Goal: Task Accomplishment & Management: Manage account settings

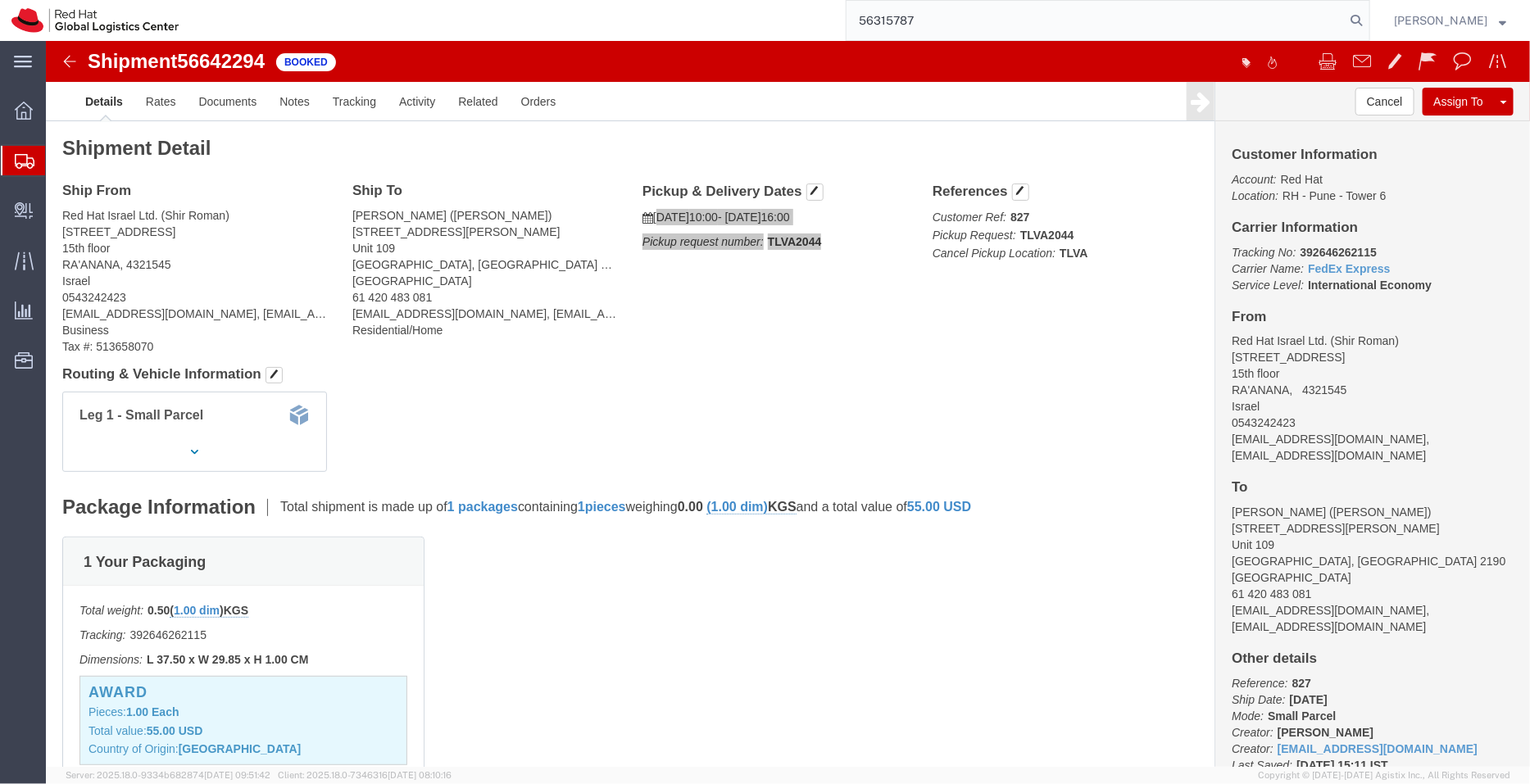
type input "56315787"
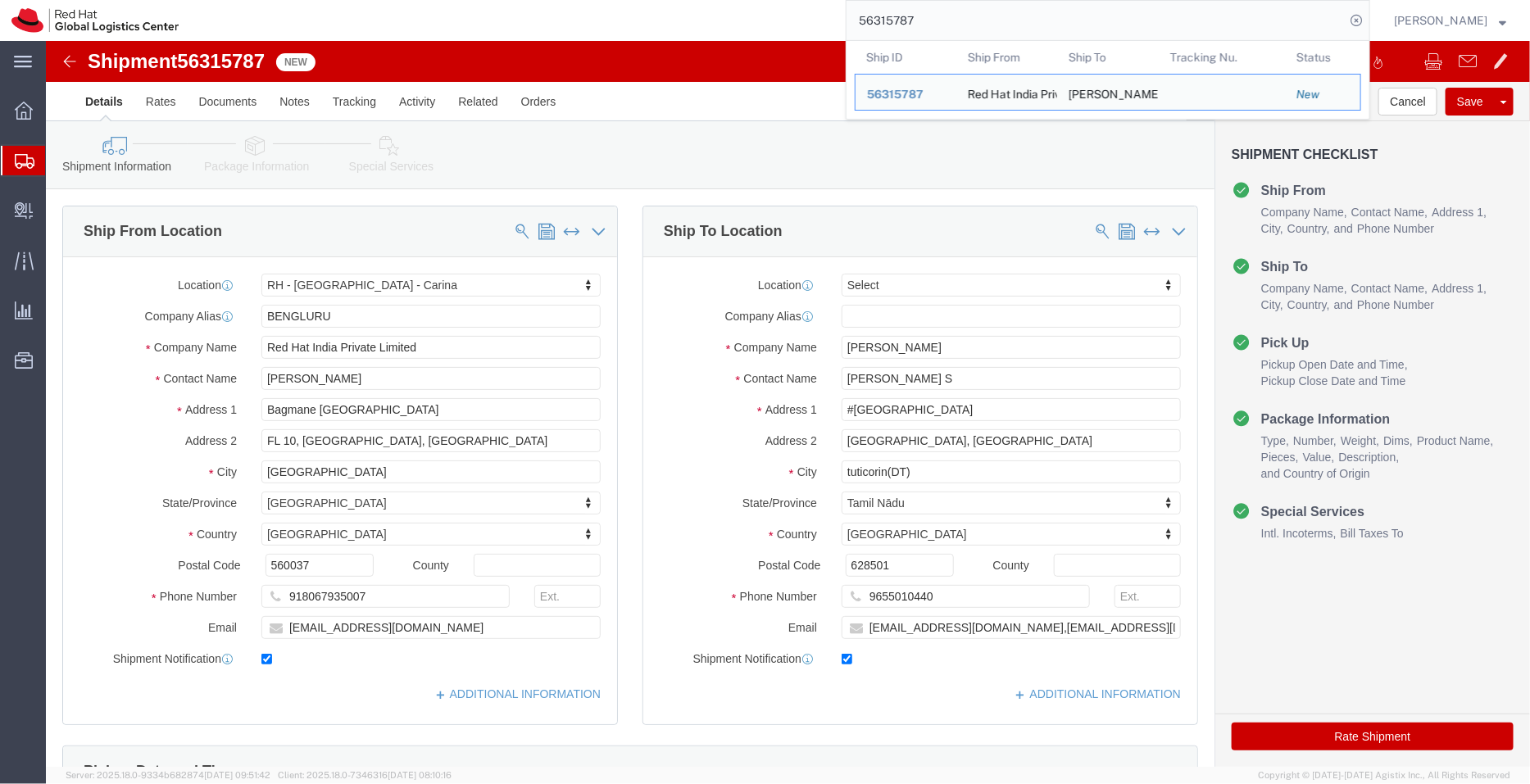
select select "37925"
select select
click link "ADDITIONAL INFORMATION"
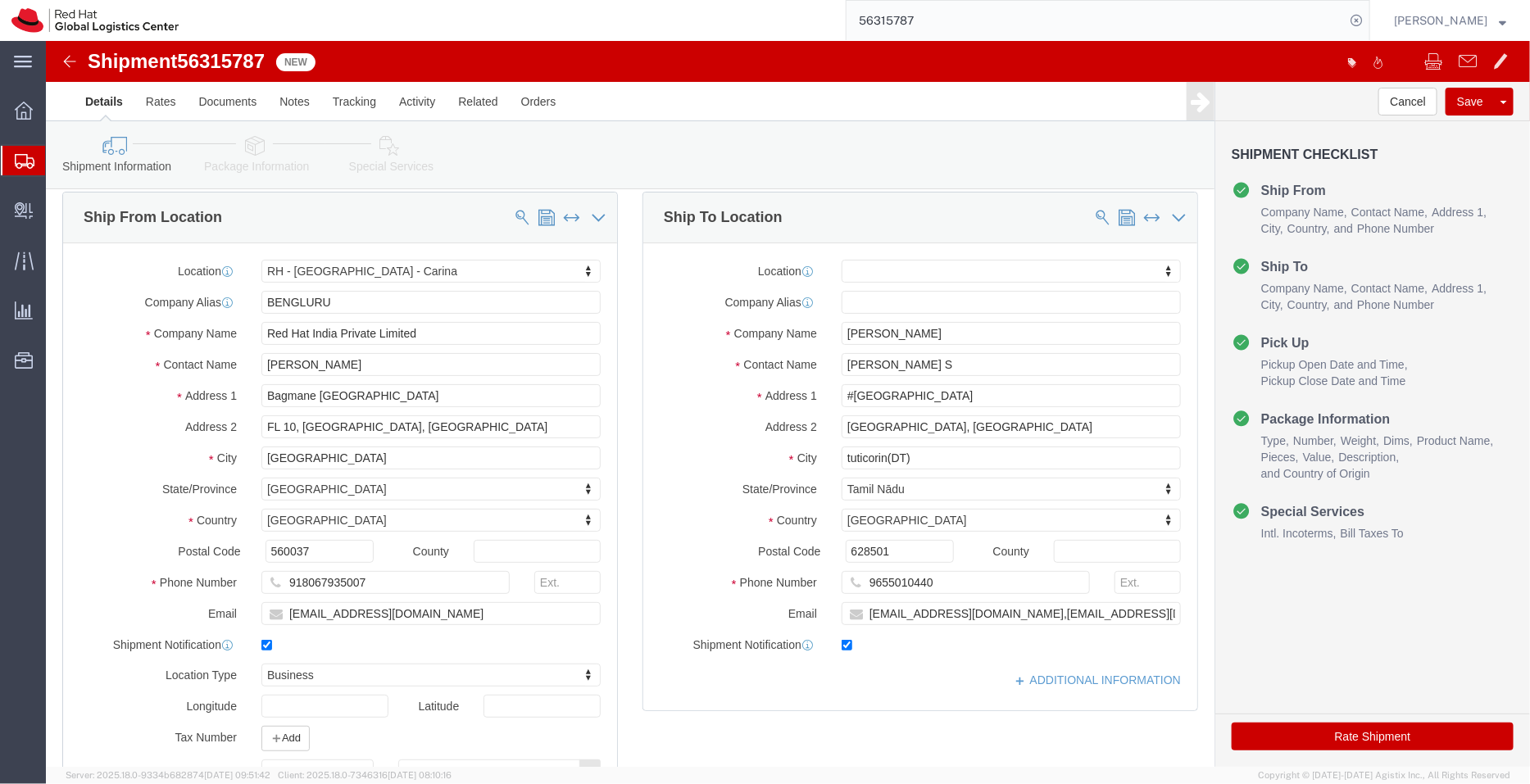
scroll to position [9, 0]
drag, startPoint x: 945, startPoint y: 299, endPoint x: 716, endPoint y: 294, distance: 229.1
click div "Company Name [PERSON_NAME]"
drag, startPoint x: 874, startPoint y: 329, endPoint x: 709, endPoint y: 334, distance: 165.1
click div "Contact Name [PERSON_NAME] S"
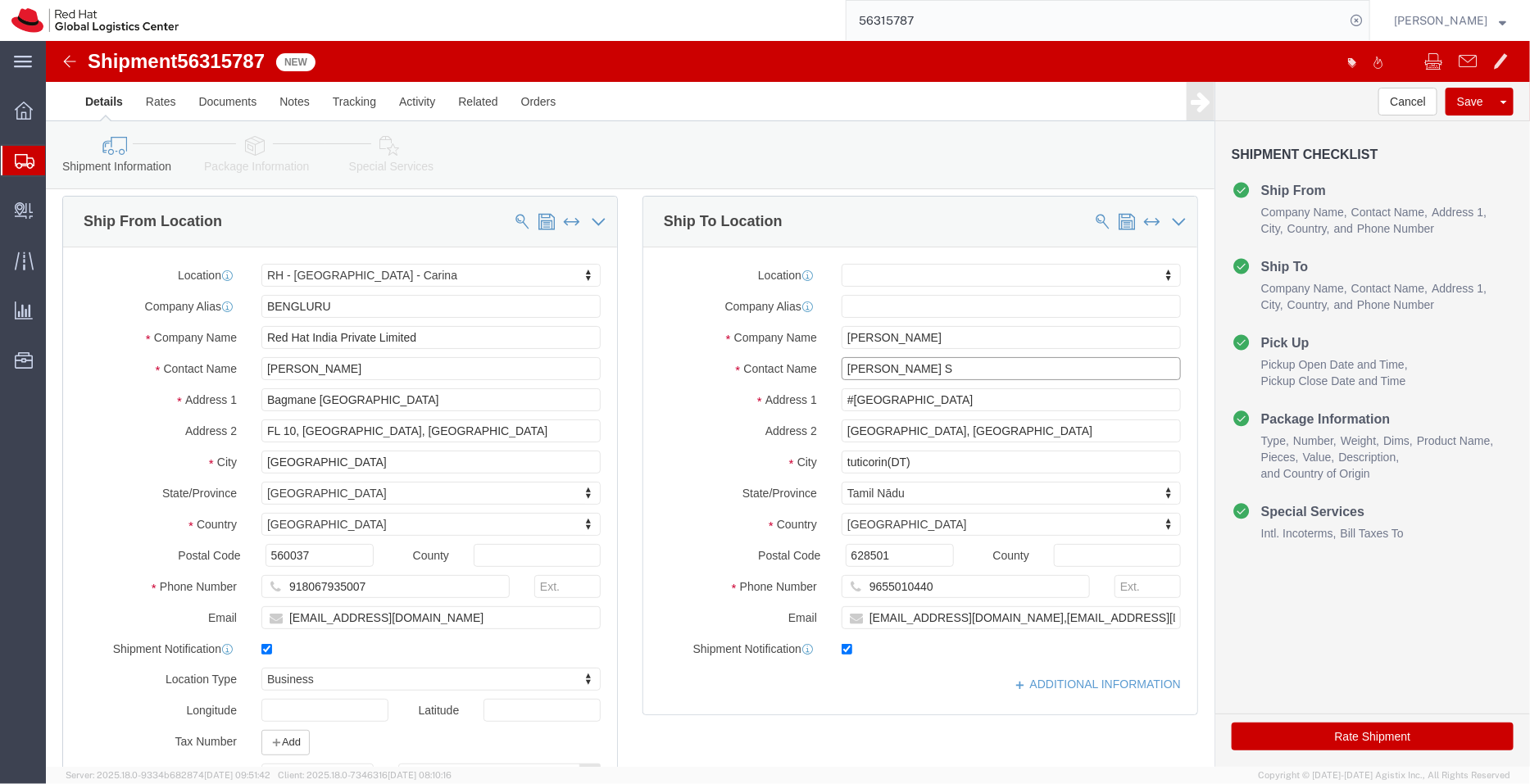
paste input "hanmugasundaram"
type input "[PERSON_NAME]"
click label "Contact Name"
click input "tuticorin(DT)"
type input "Tuticorin(DT)"
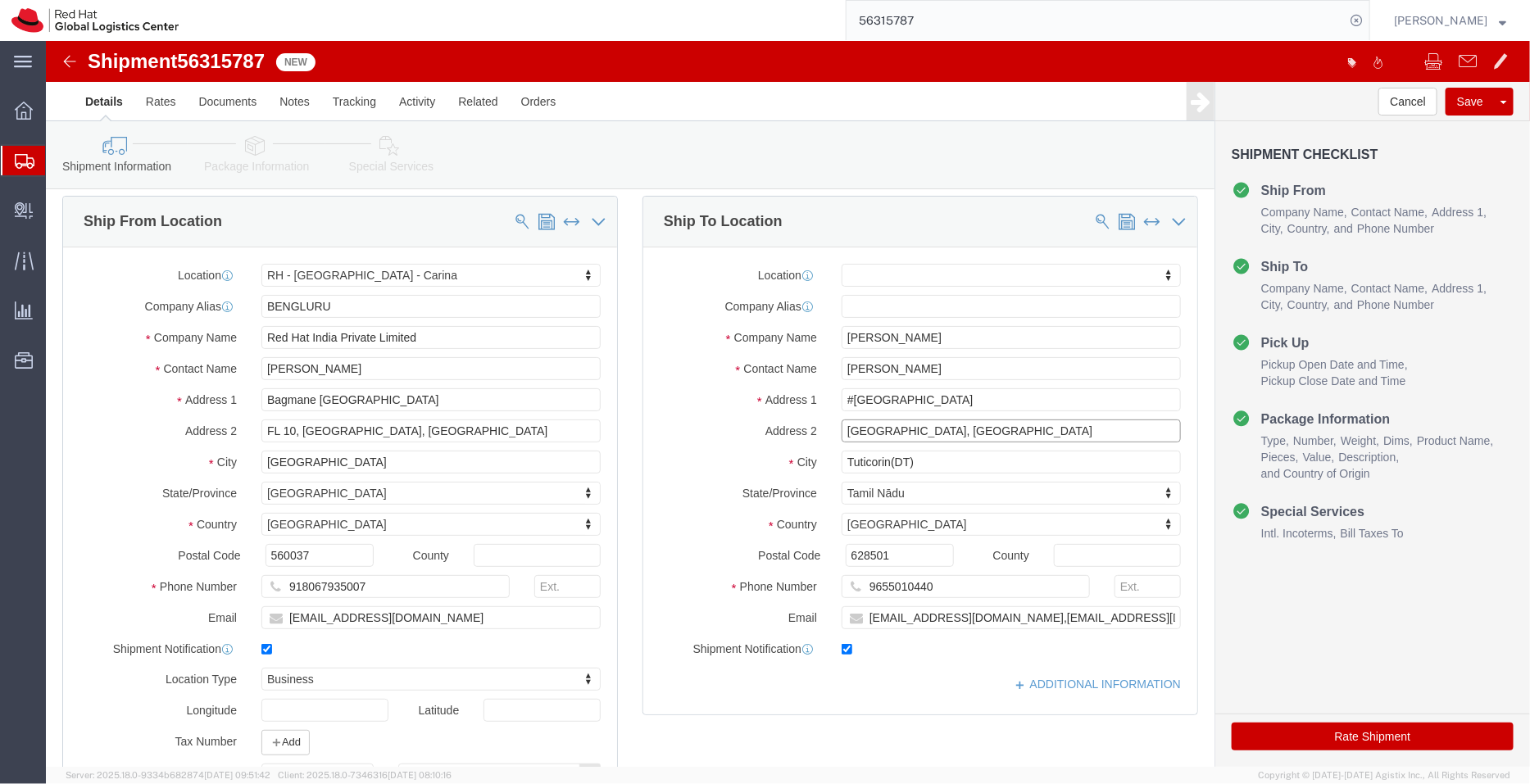
click input "[GEOGRAPHIC_DATA], [GEOGRAPHIC_DATA]"
type input "[GEOGRAPHIC_DATA], [GEOGRAPHIC_DATA]"
click label "Address 2"
click link "ADDITIONAL INFORMATION"
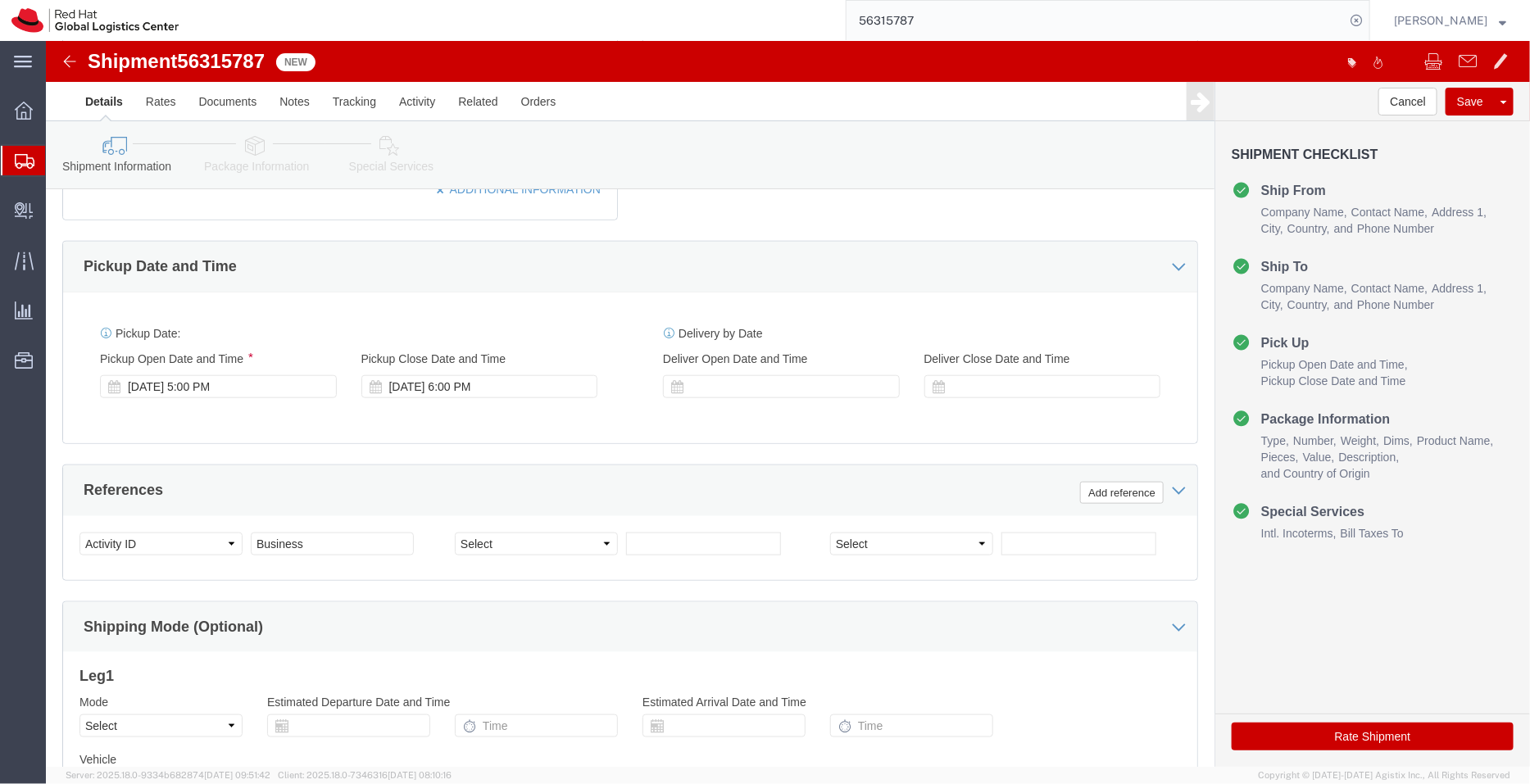
scroll to position [838, 0]
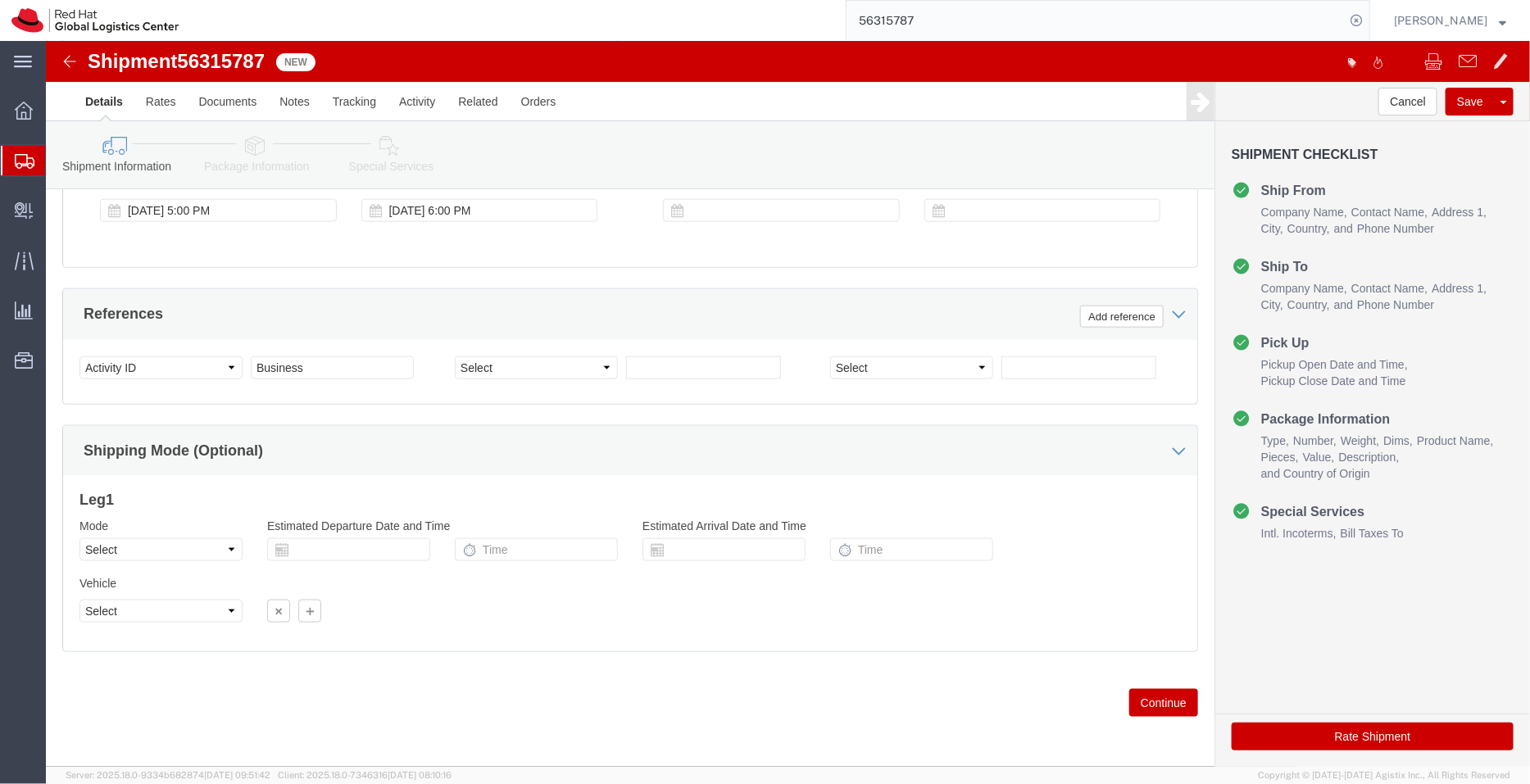
click icon
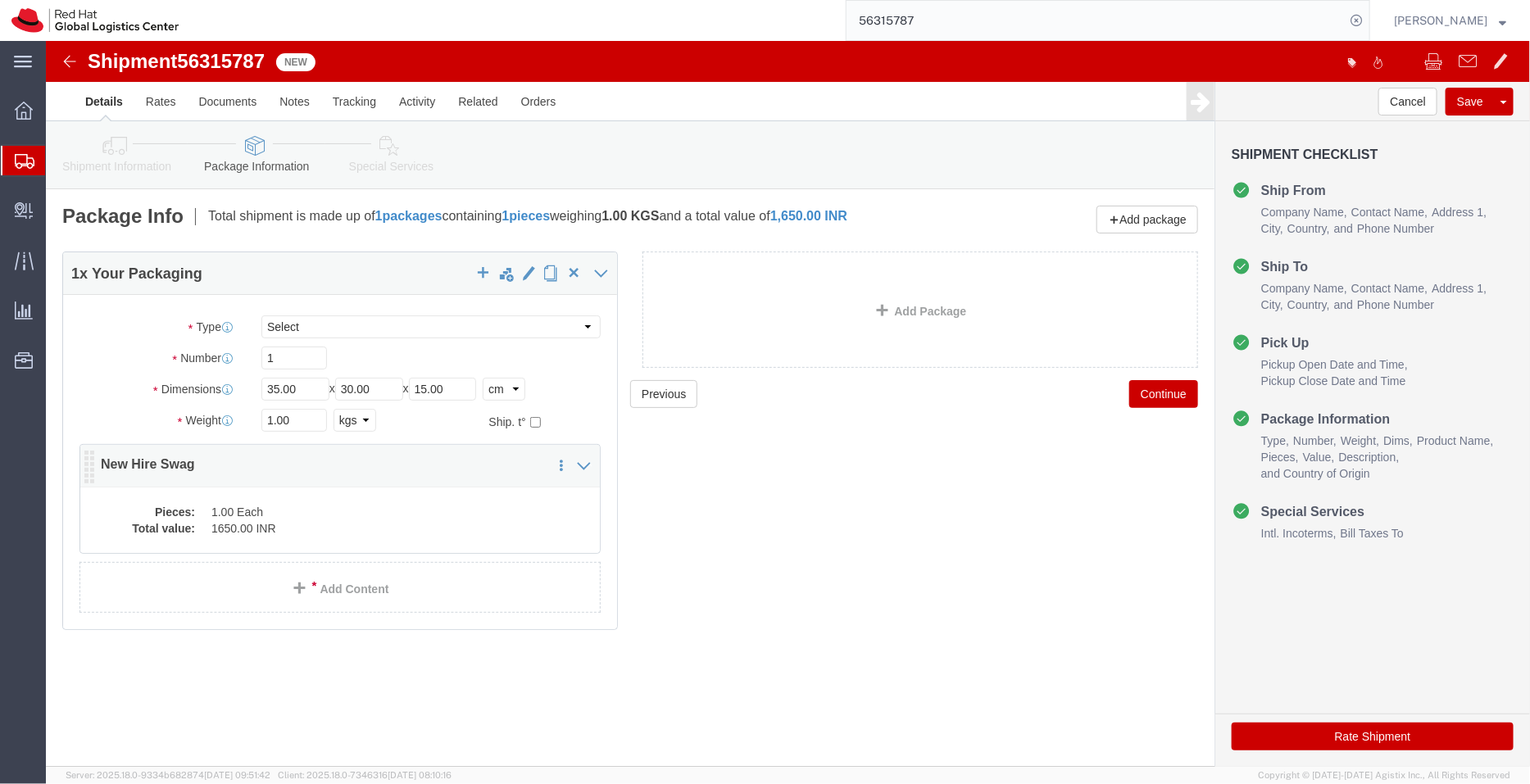
click dd "1650.00 INR"
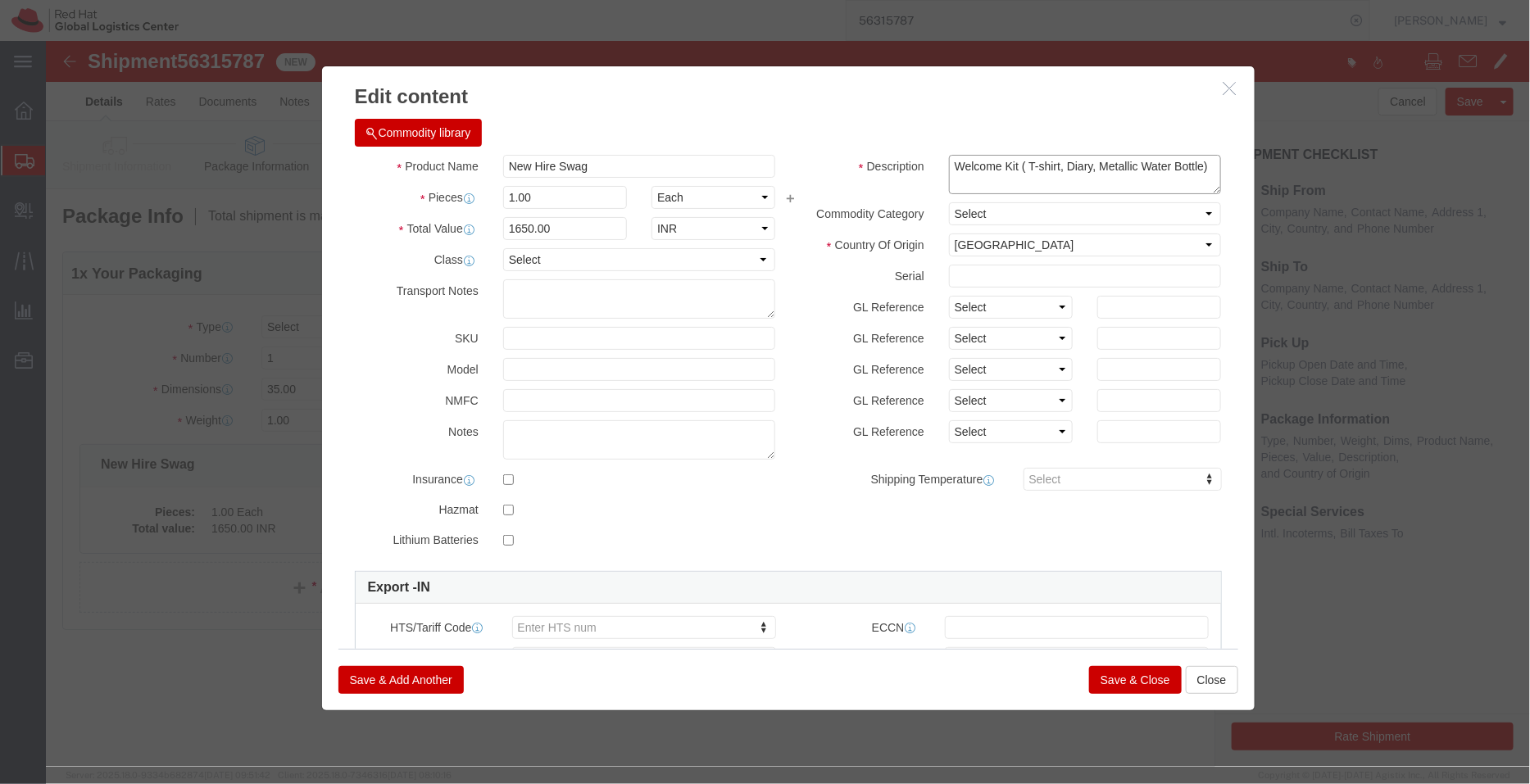
drag, startPoint x: 966, startPoint y: 129, endPoint x: 885, endPoint y: 131, distance: 81.0
click div "Welcome Kit ( T-shirt, Diary, Metallic Water Bottle)"
type textarea "( T-shirt, Diary, Metallic Water Bottle)"
drag, startPoint x: 554, startPoint y: 122, endPoint x: 384, endPoint y: 144, distance: 171.4
click div "Product Name New Hire Swag Pieces 1.00 Select Bag Barrels 100Board Feet Bottle …"
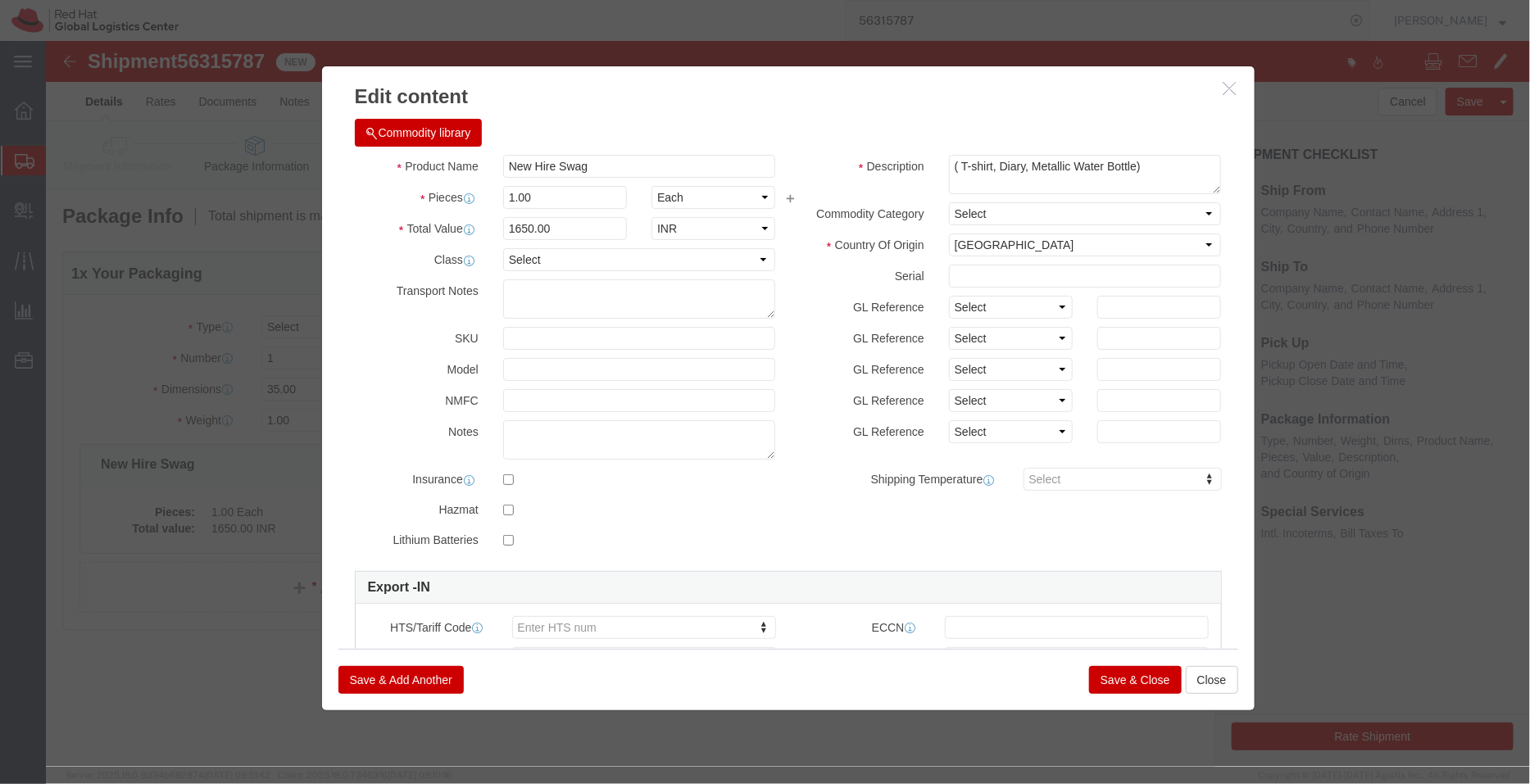
click label "Pieces"
drag, startPoint x: 597, startPoint y: 130, endPoint x: 384, endPoint y: 141, distance: 213.3
click div "Product Name New Hire Swag Pieces 1.00 Select Bag Barrels 100Board Feet Bottle …"
paste input "Welcome Kit"
type input "Welcome Kit"
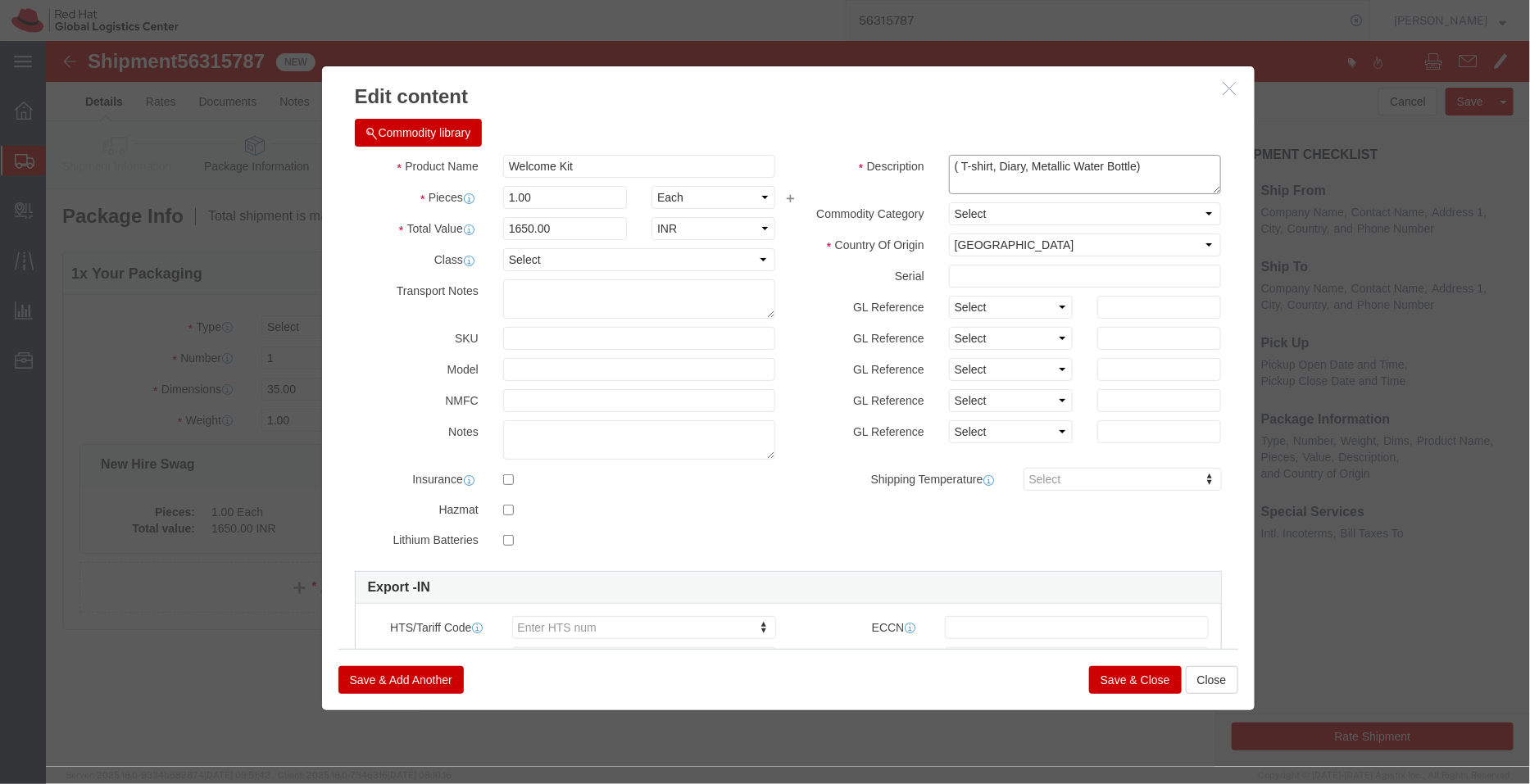
click textarea "Welcome Kit ( T-shirt, Diary, Metallic Water Bottle)"
type textarea "( T-shirt, Diary & Metallic Water Bottle)"
drag, startPoint x: 536, startPoint y: 182, endPoint x: 386, endPoint y: 172, distance: 150.3
click div "Product Name Welcome Kit Pieces 1.00 Select Bag Barrels 100Board Feet Bottle Bo…"
type input "1500"
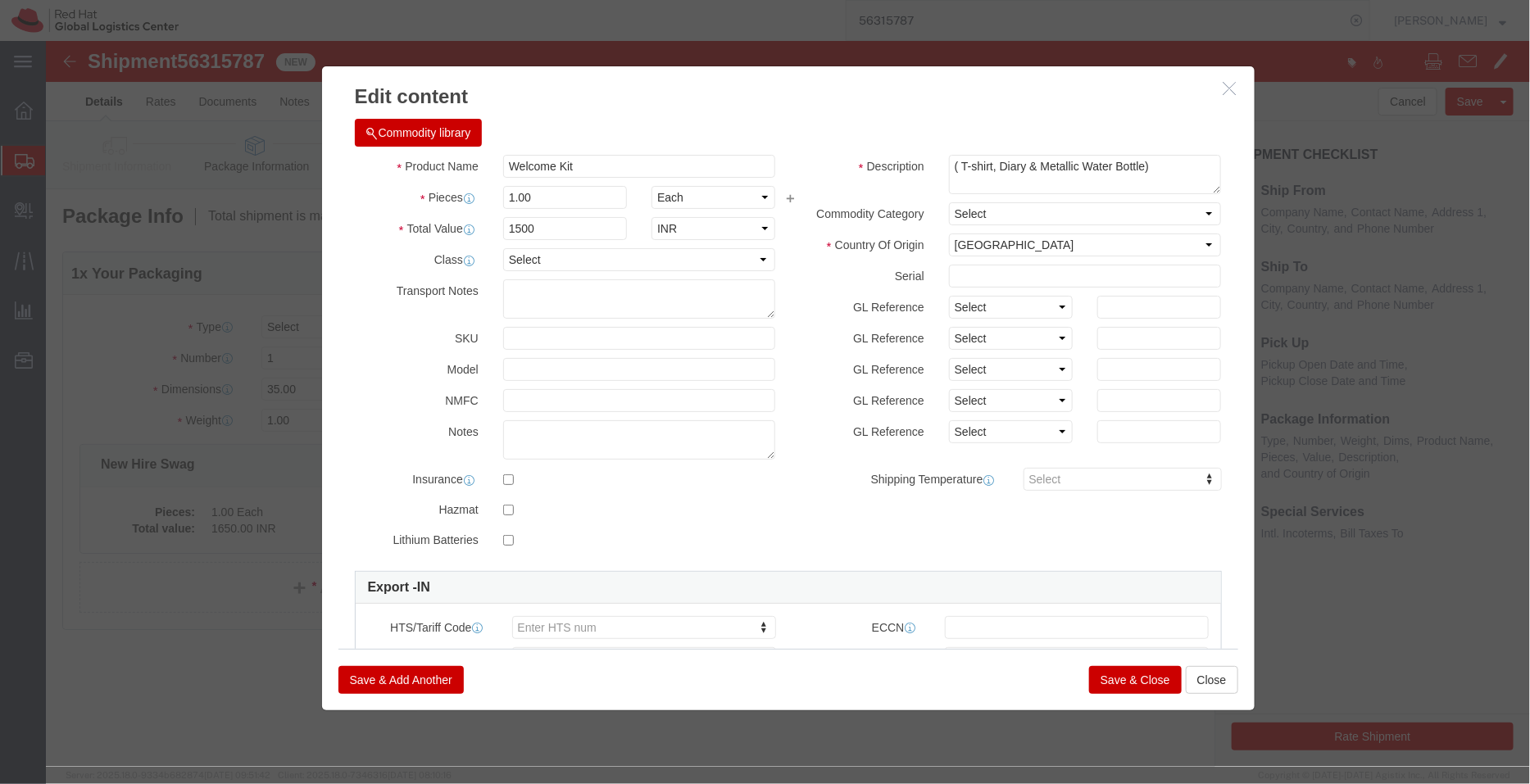
click h3 "Edit content"
click button "Save & Close"
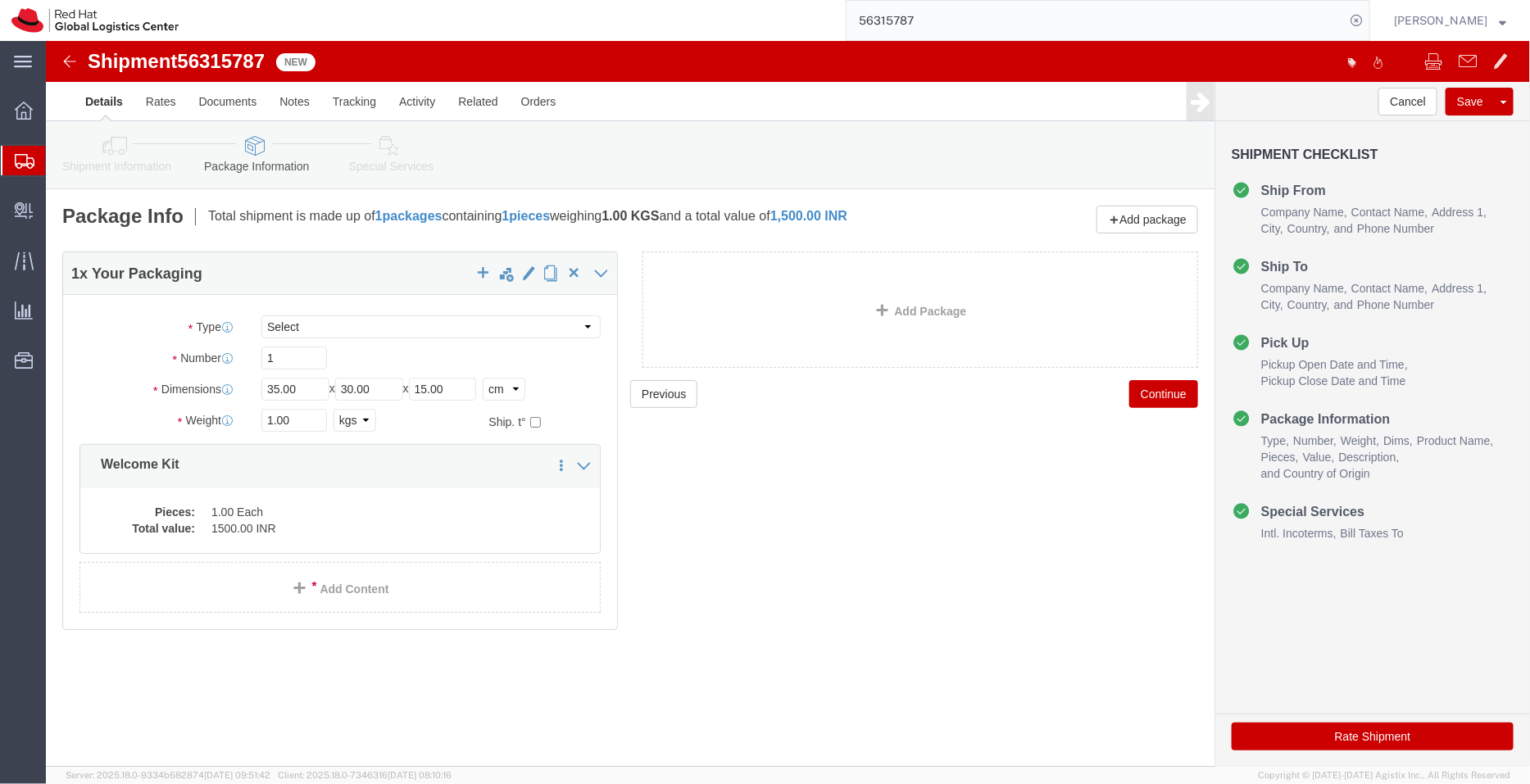
click link "Special Services"
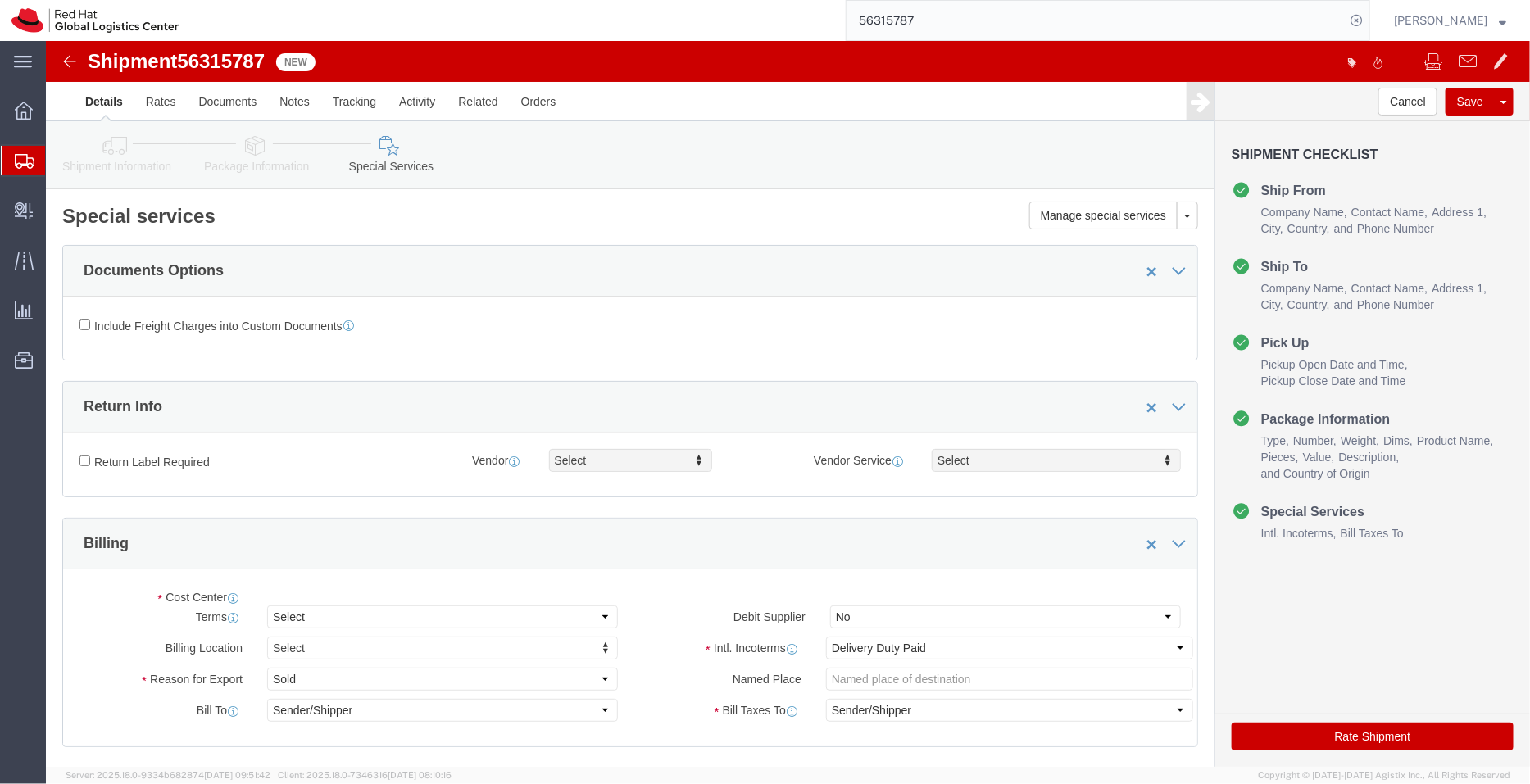
select select "COSTCENTER"
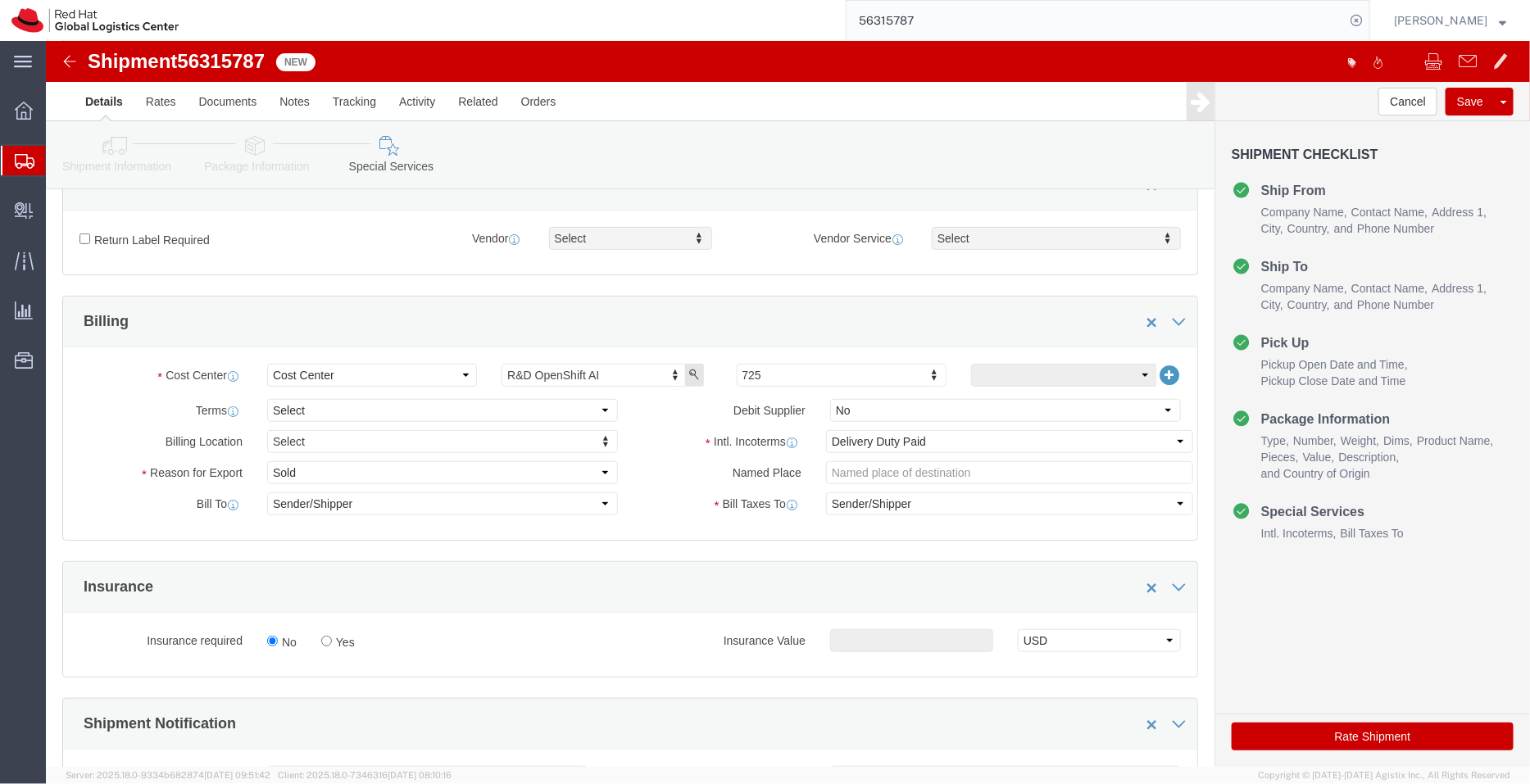
scroll to position [266, 0]
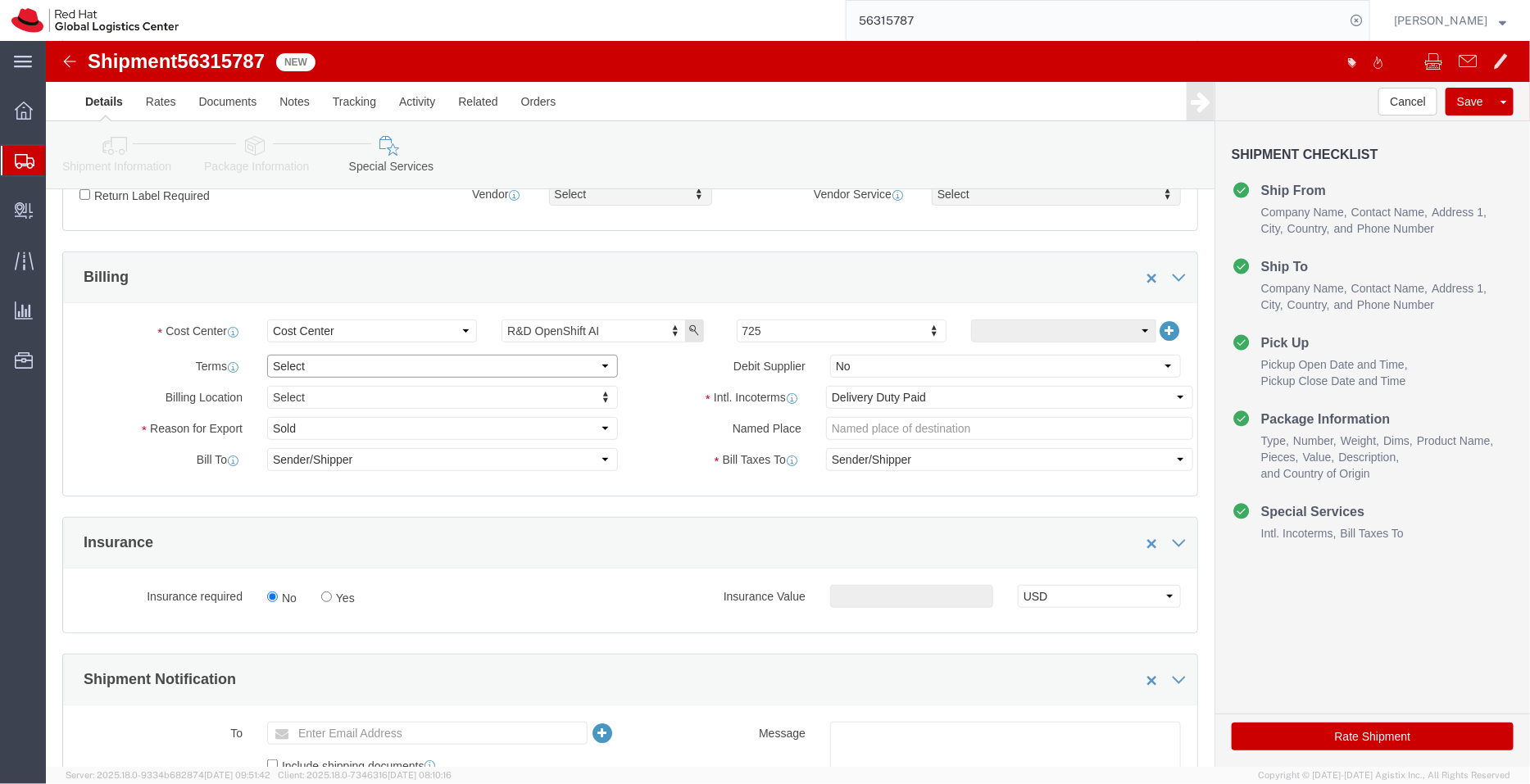
click select "Select Free of Charge Free of Cost NET 30 NET 45 NET 60 See Comment"
select select "FREE_OF_COST"
click select "Select Free of Charge Free of Cost NET 30 NET 45 NET 60 See Comment"
click select "Select Gift Personal Effects Repair/Warranty Return Sample Sold Temporary/Not S…"
select select "GIFT"
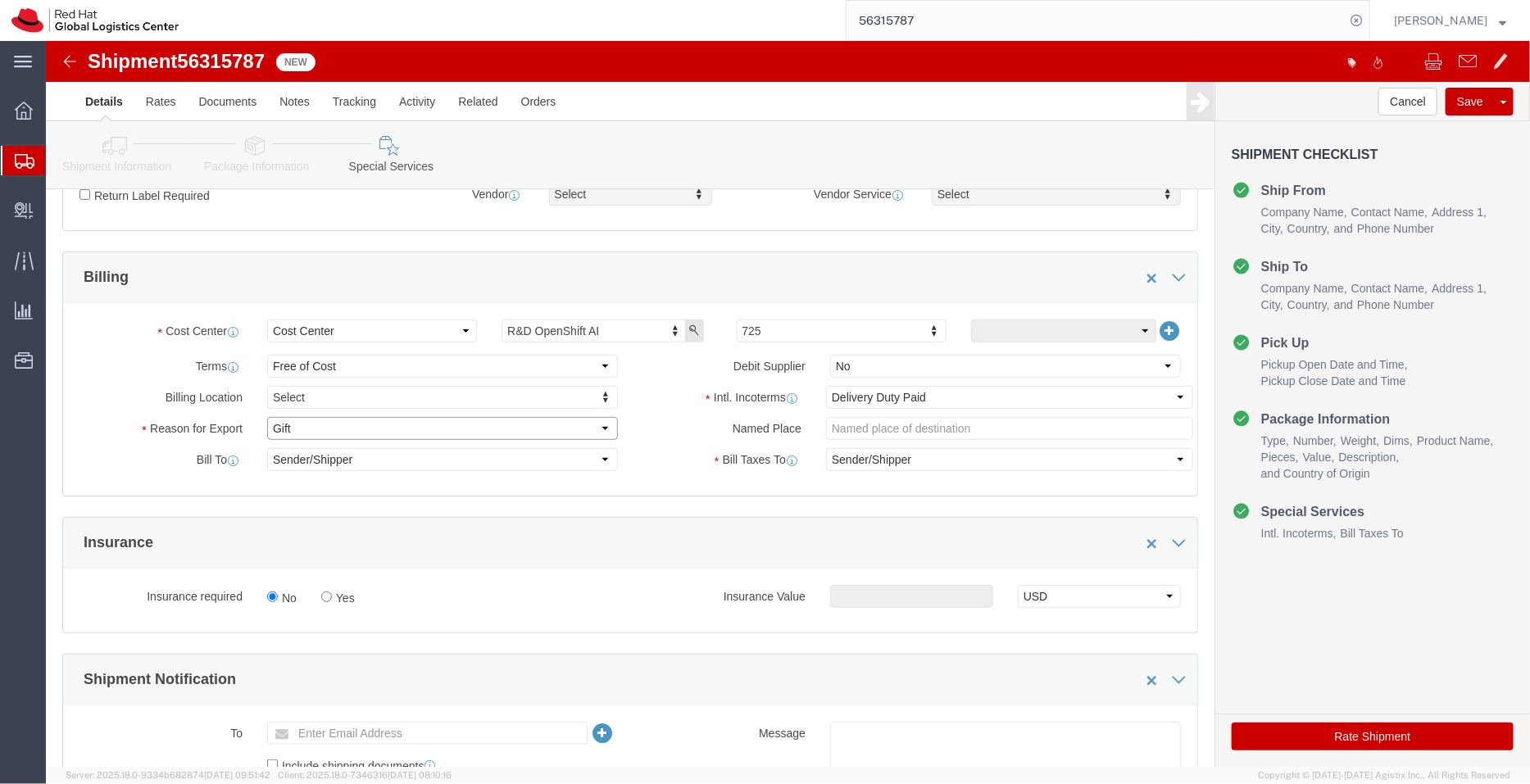
click select "Select Gift Personal Effects Repair/Warranty Return Sample Sold Temporary/Not S…"
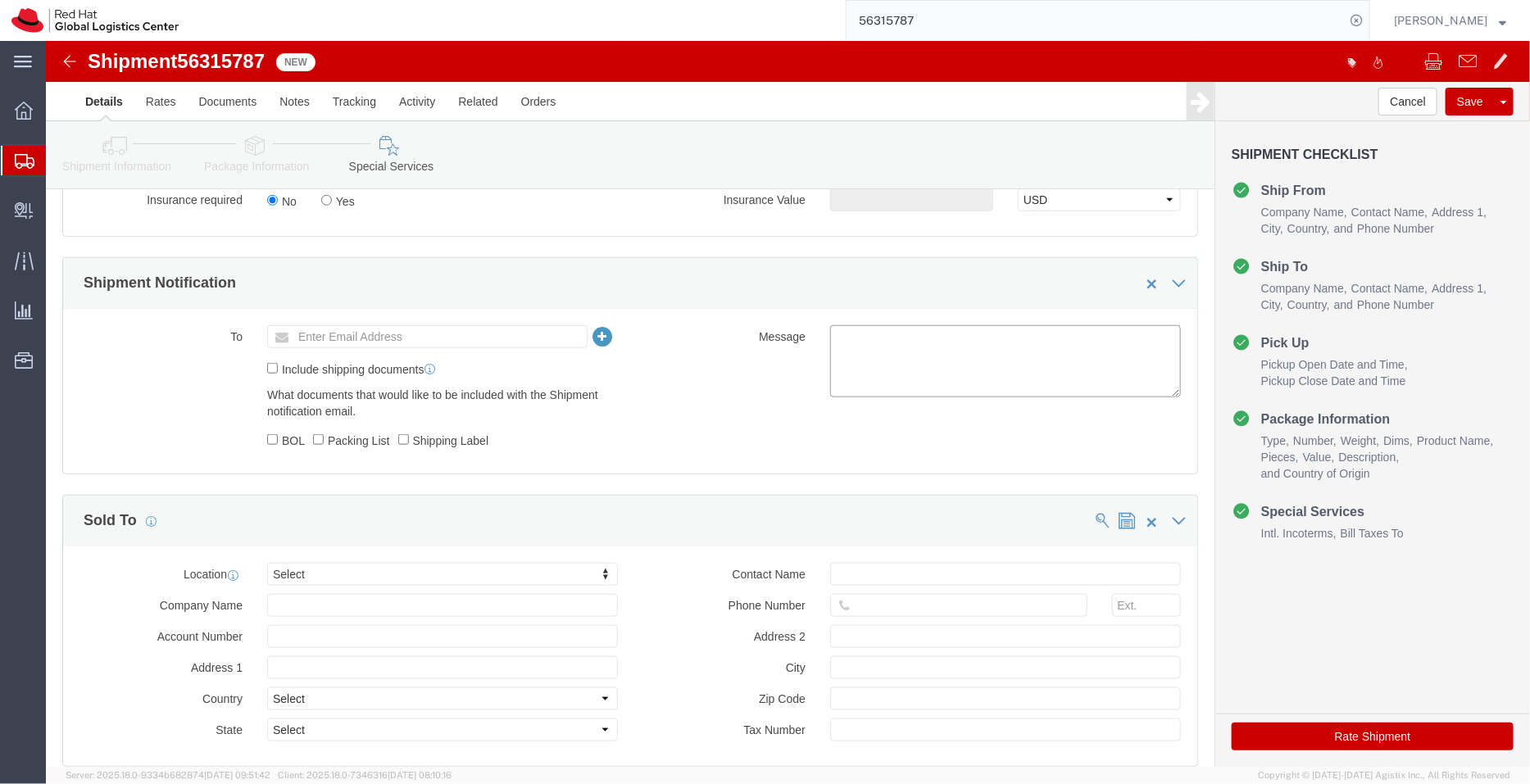
click textarea
type textarea "Welcome Kit"
click body "Shipment 56315787 New Details Rates Documents Notes Tracking Activity Related O…"
type input "[EMAIL_ADDRESS][DOMAIN_NAME]"
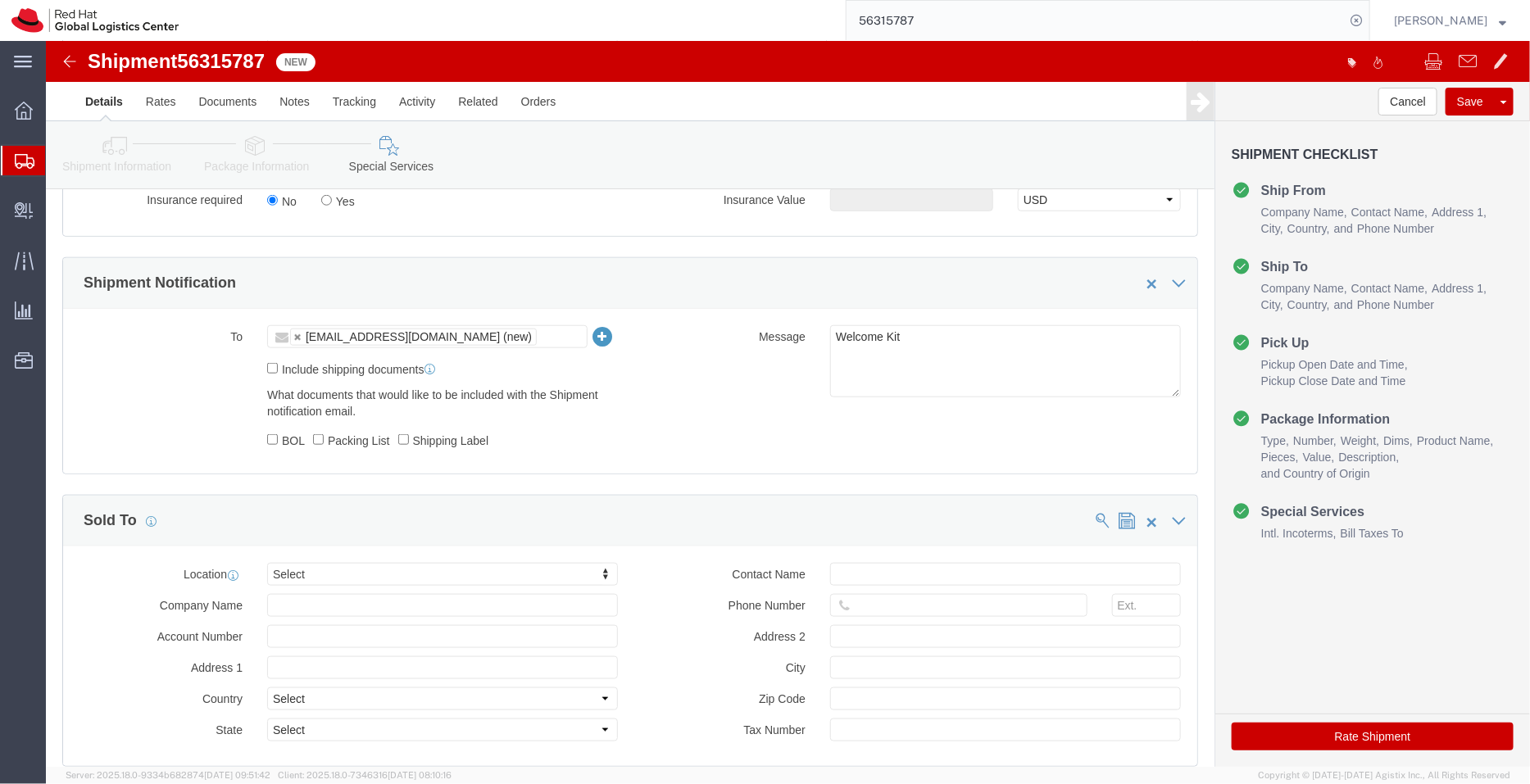
click link "Package Information"
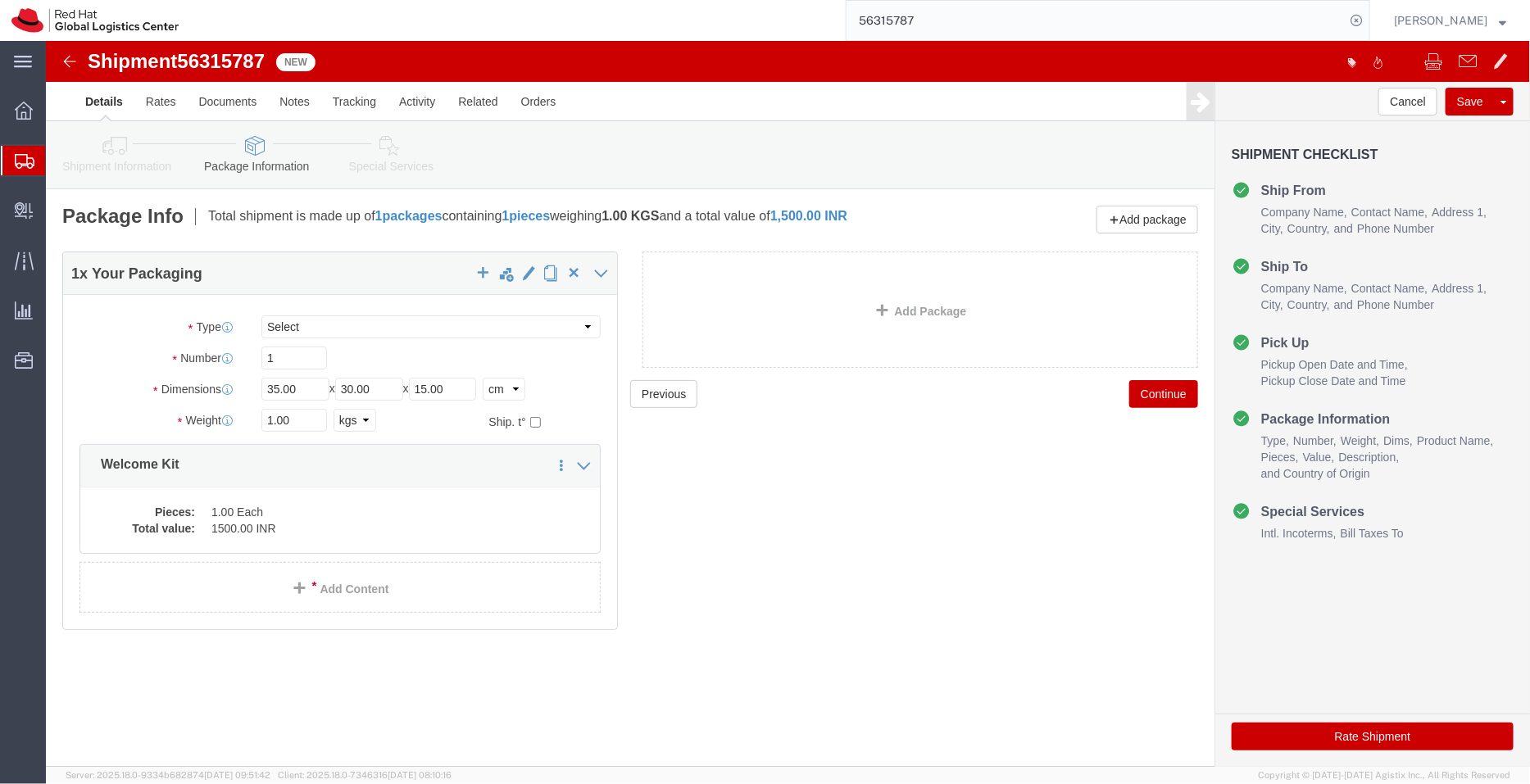
click icon
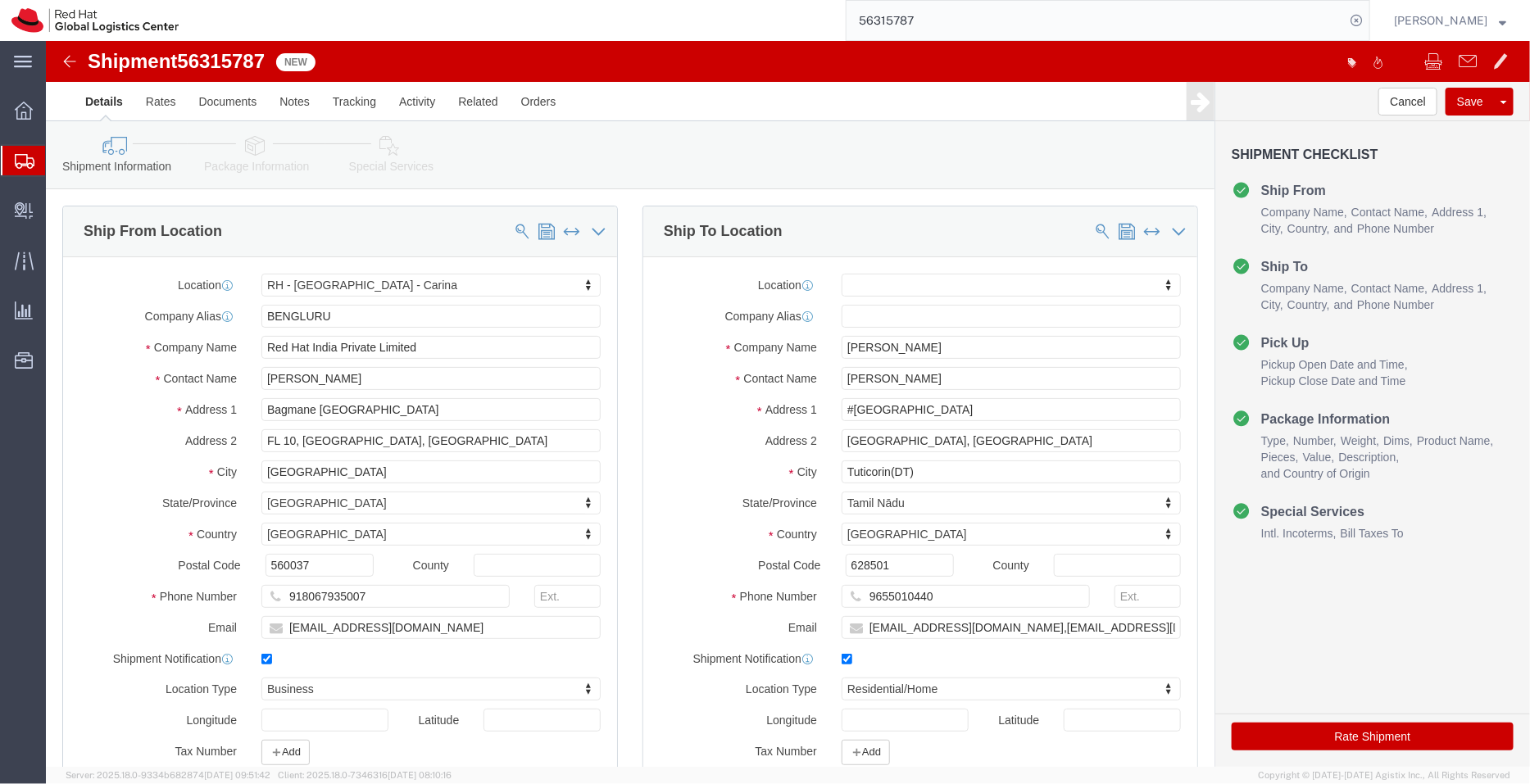
click icon
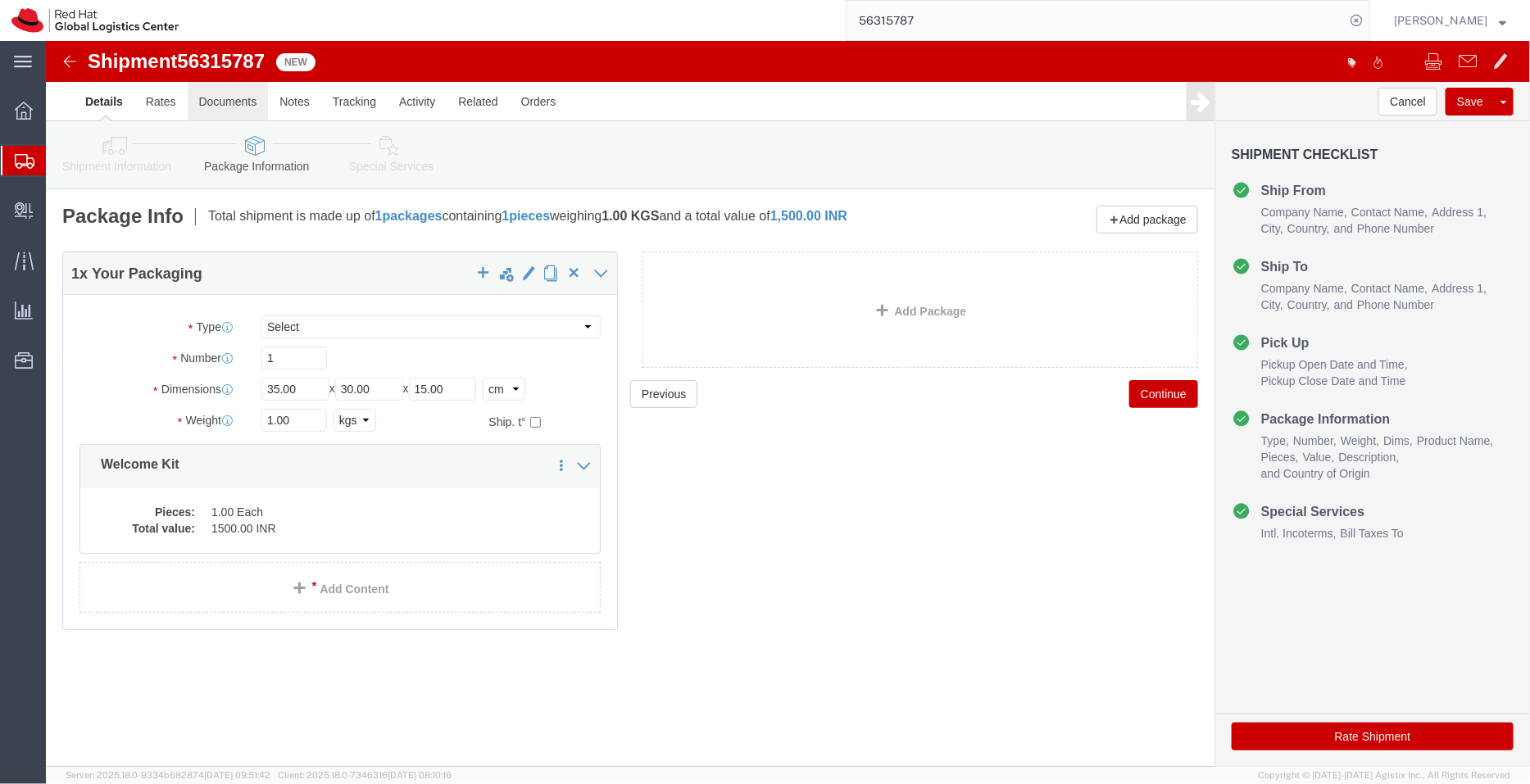
click link "Documents"
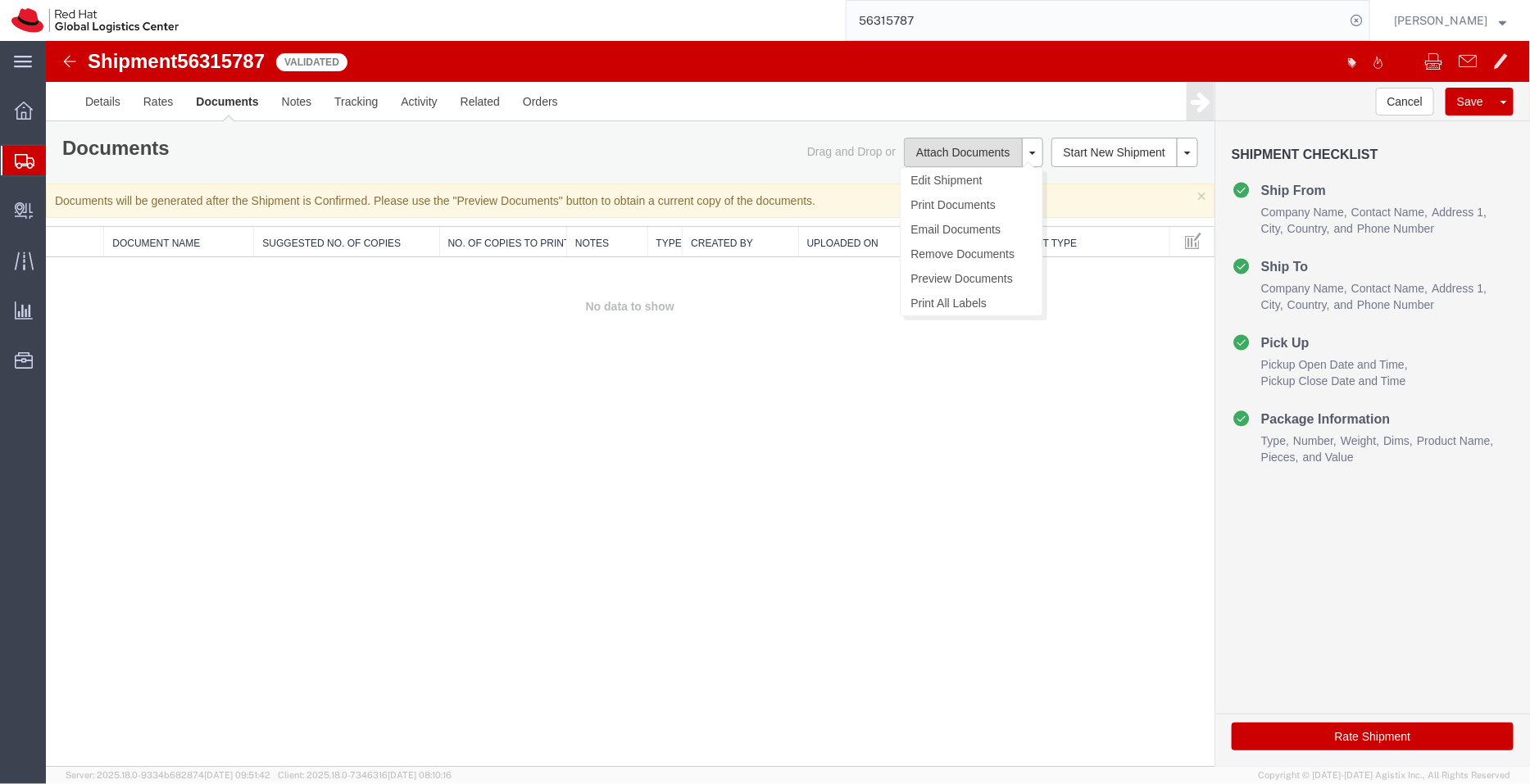
click at [950, 150] on button "Attach Documents" at bounding box center [961, 151] width 118 height 29
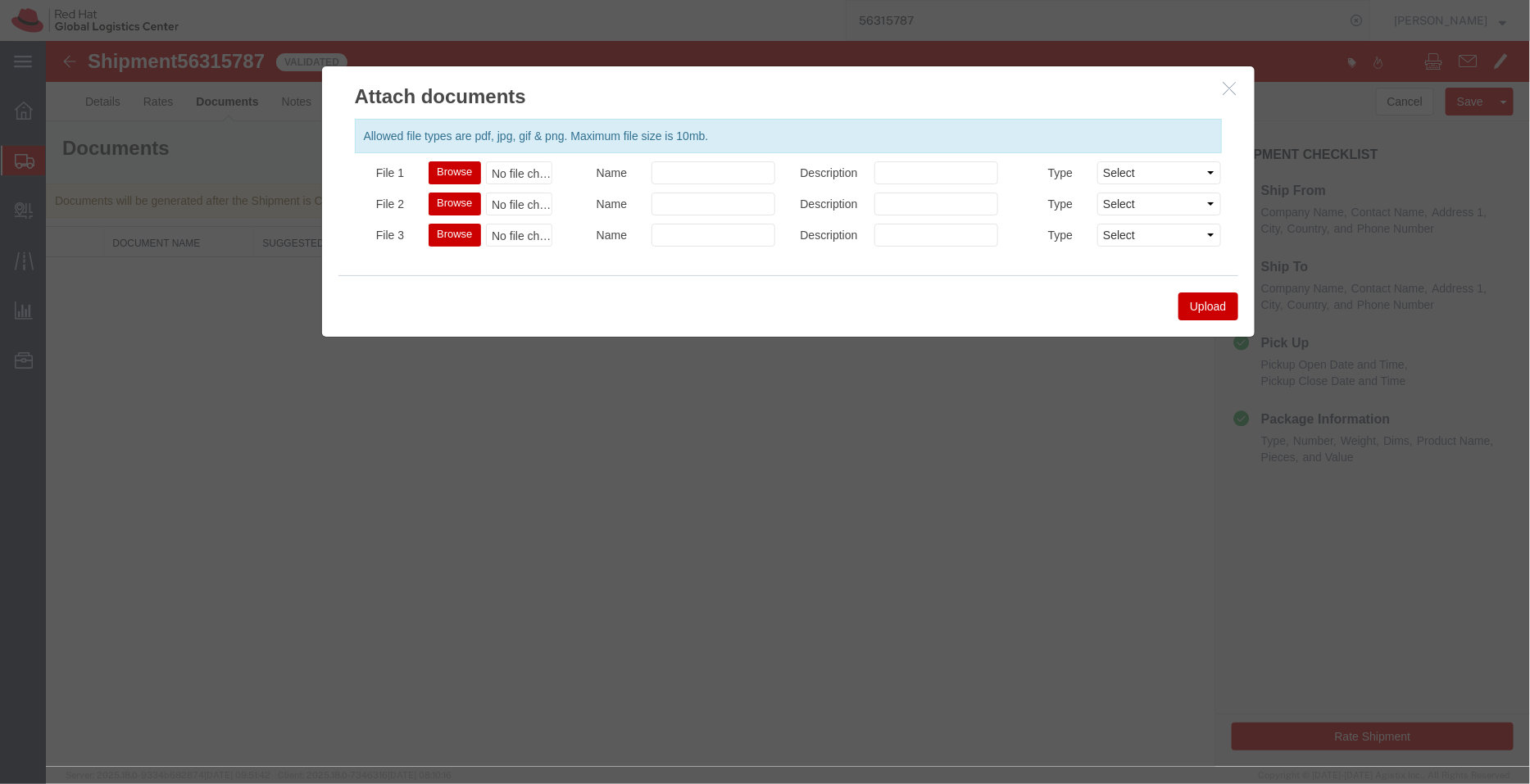
click at [451, 173] on button "Browse" at bounding box center [454, 172] width 52 height 23
type input "C:\fakepath\SWAG INVOICE (1).pdf"
click at [1200, 298] on button "Upload" at bounding box center [1207, 306] width 59 height 27
